Goal: Information Seeking & Learning: Learn about a topic

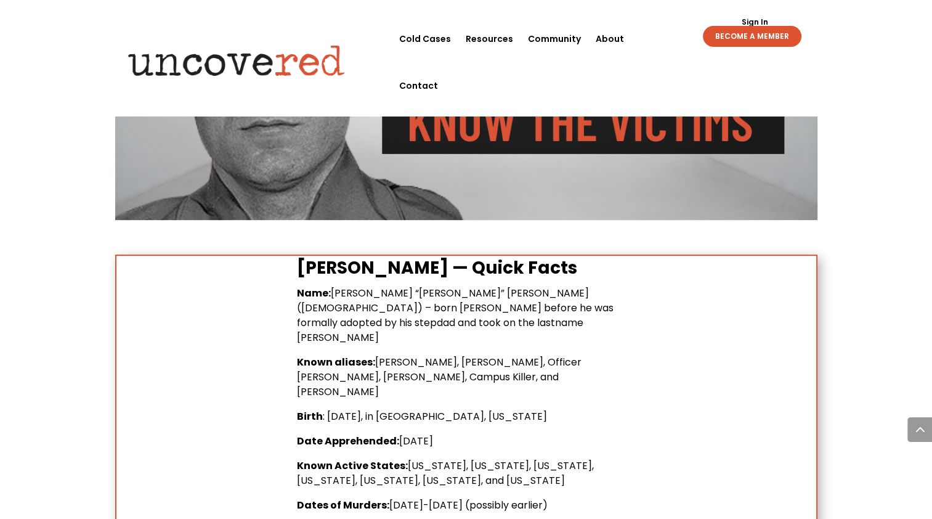
scroll to position [554, 0]
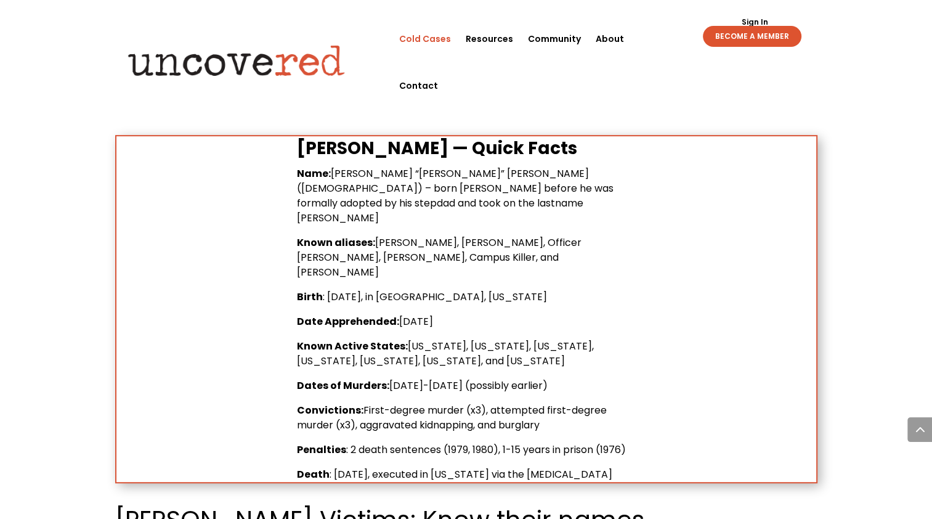
click at [442, 40] on link "Cold Cases" at bounding box center [425, 38] width 52 height 47
click at [492, 38] on link "Resources" at bounding box center [489, 38] width 47 height 47
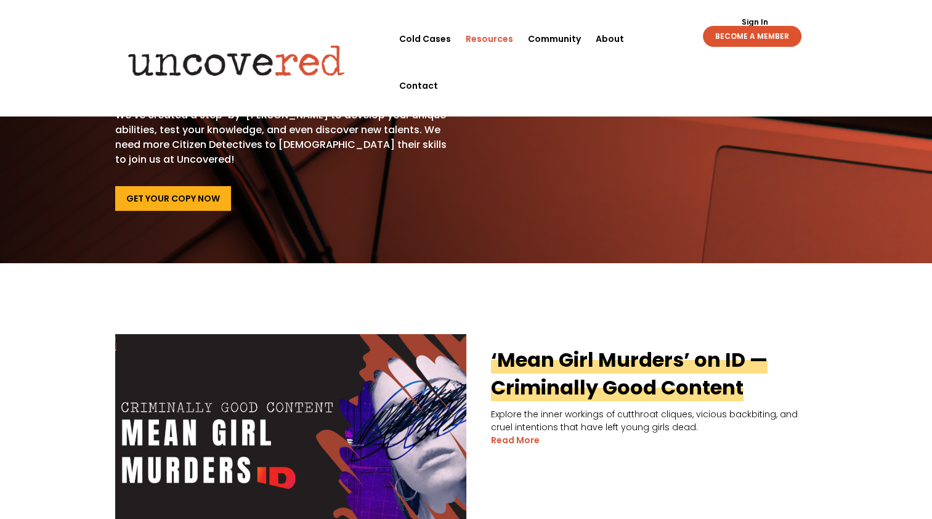
scroll to position [308, 0]
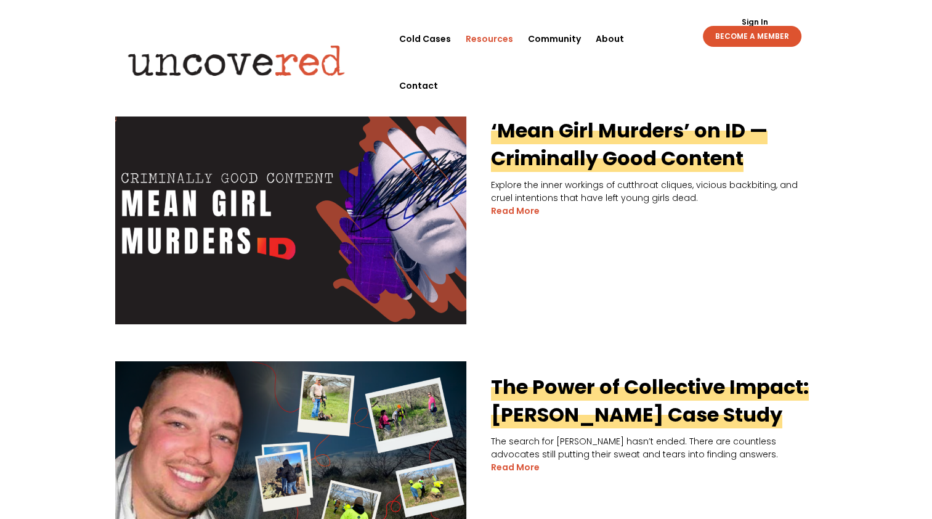
click at [658, 128] on link "‘Mean Girl Murders’ on ID — Criminally Good Content" at bounding box center [629, 143] width 277 height 55
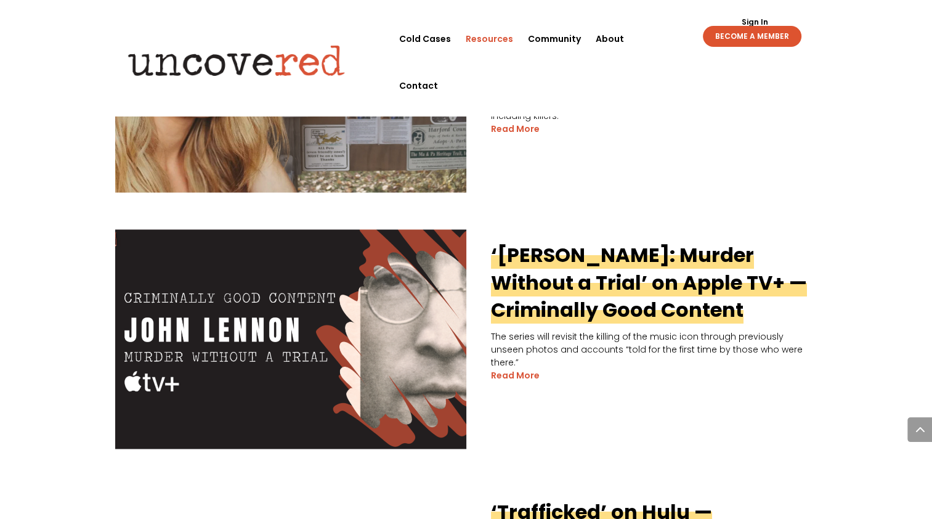
scroll to position [2033, 0]
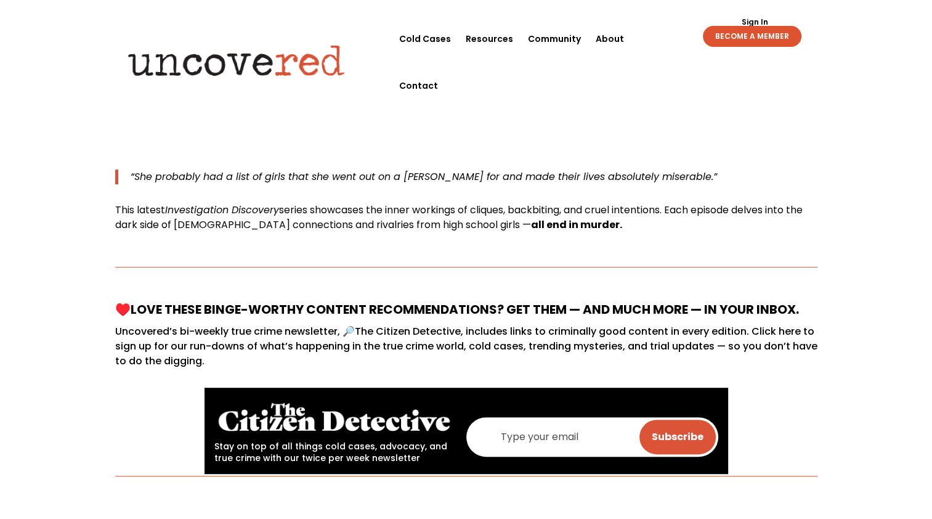
scroll to position [431, 0]
